Goal: Task Accomplishment & Management: Manage account settings

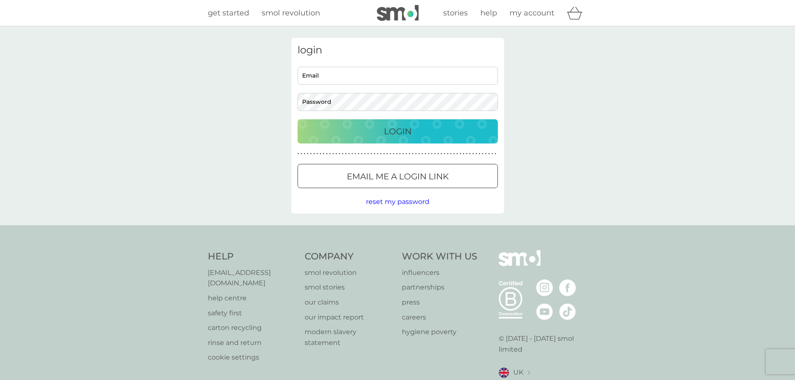
type input "jenshito@gmail.com"
click at [425, 130] on div "Login" at bounding box center [398, 131] width 184 height 13
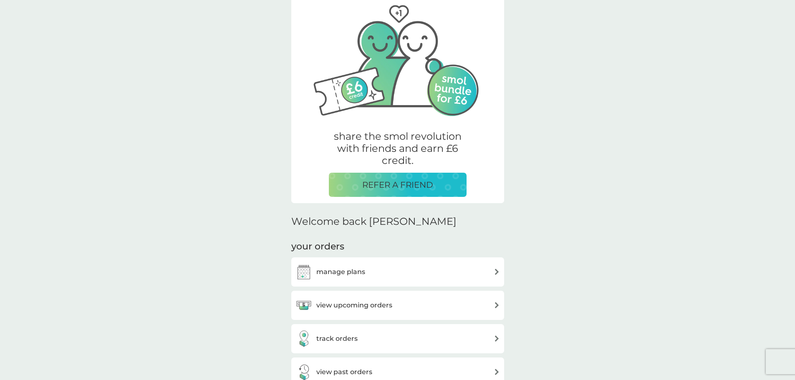
scroll to position [83, 0]
